Goal: Information Seeking & Learning: Compare options

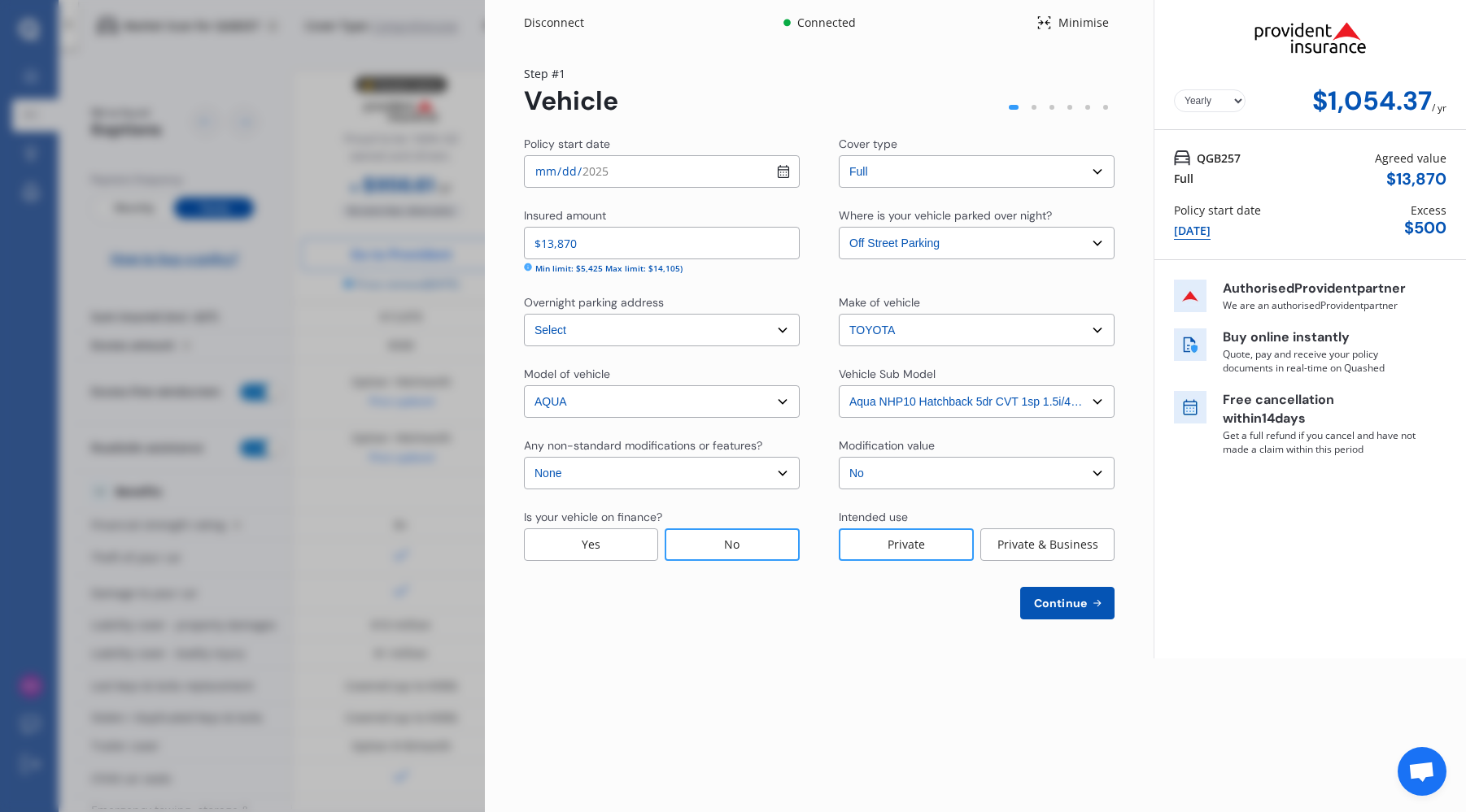
select select "full"
select select "OFF-STREET"
select select "[STREET_ADDRESS]"
select select "TOYOTA"
select select "AQUA"
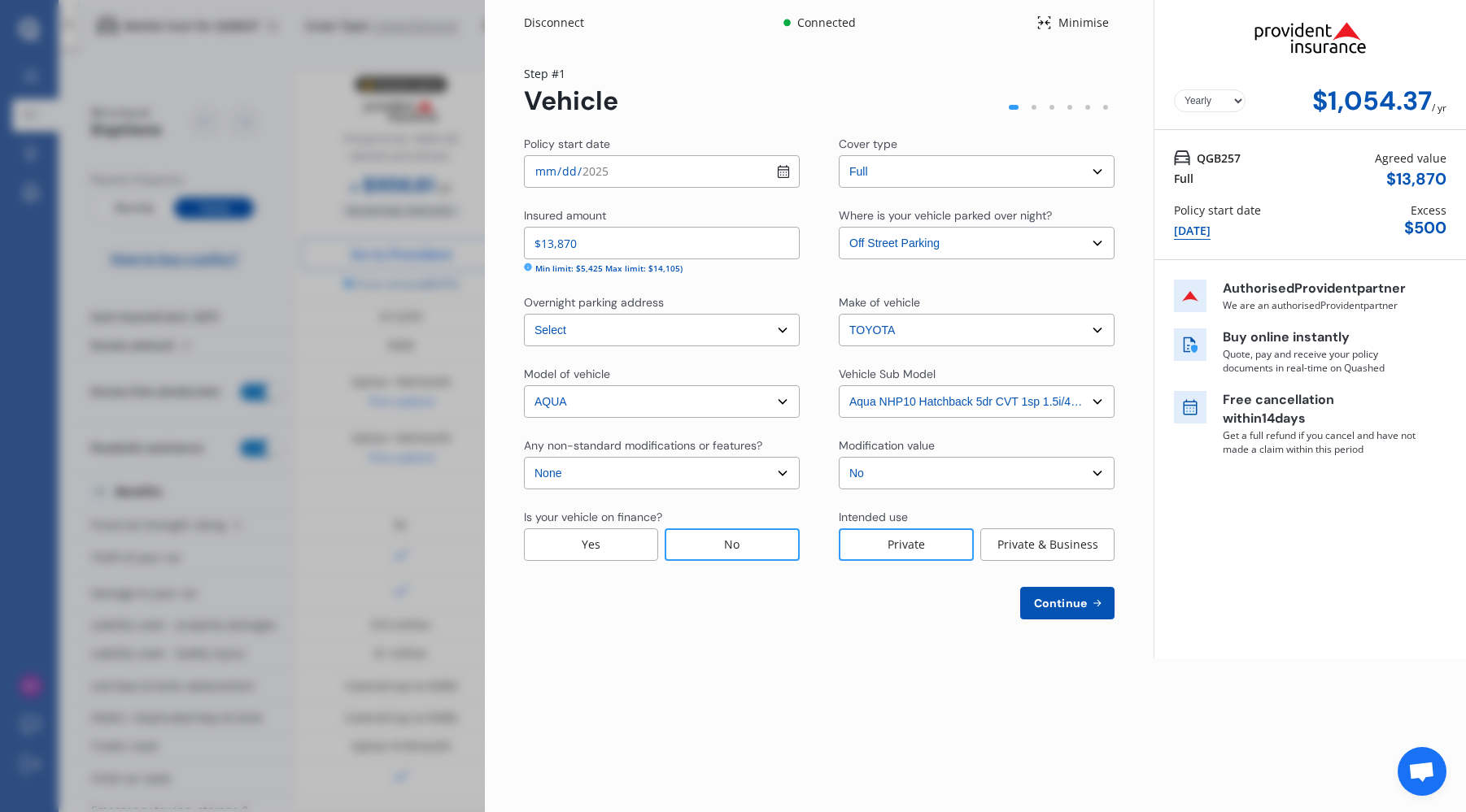
select select "NZVTOYO2017AEHF"
select select "none"
select select "NO"
click at [552, 24] on div "Disconnect" at bounding box center [562, 23] width 78 height 17
